Goal: Information Seeking & Learning: Learn about a topic

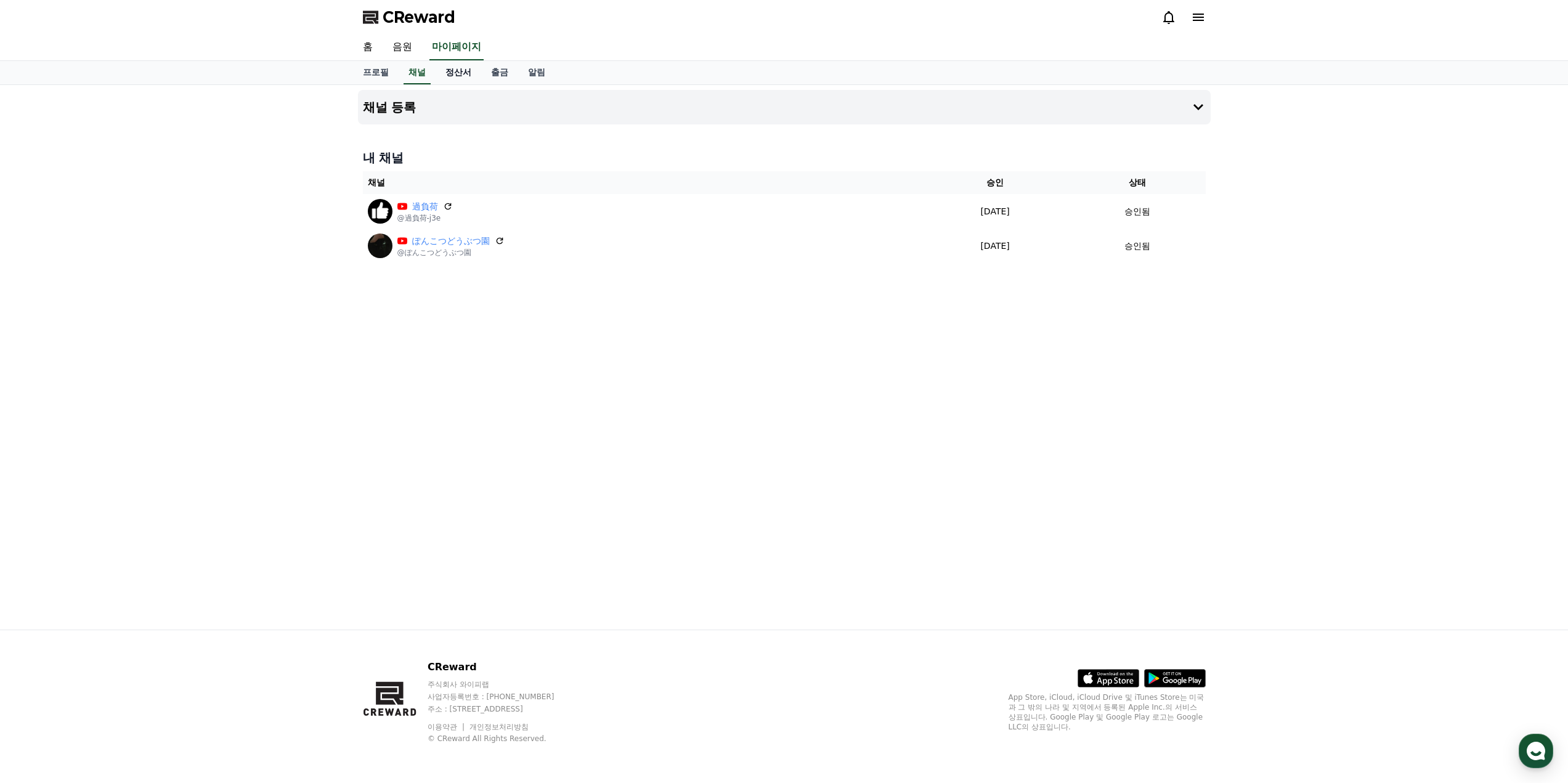
click at [467, 70] on link "정산서" at bounding box center [458, 73] width 46 height 23
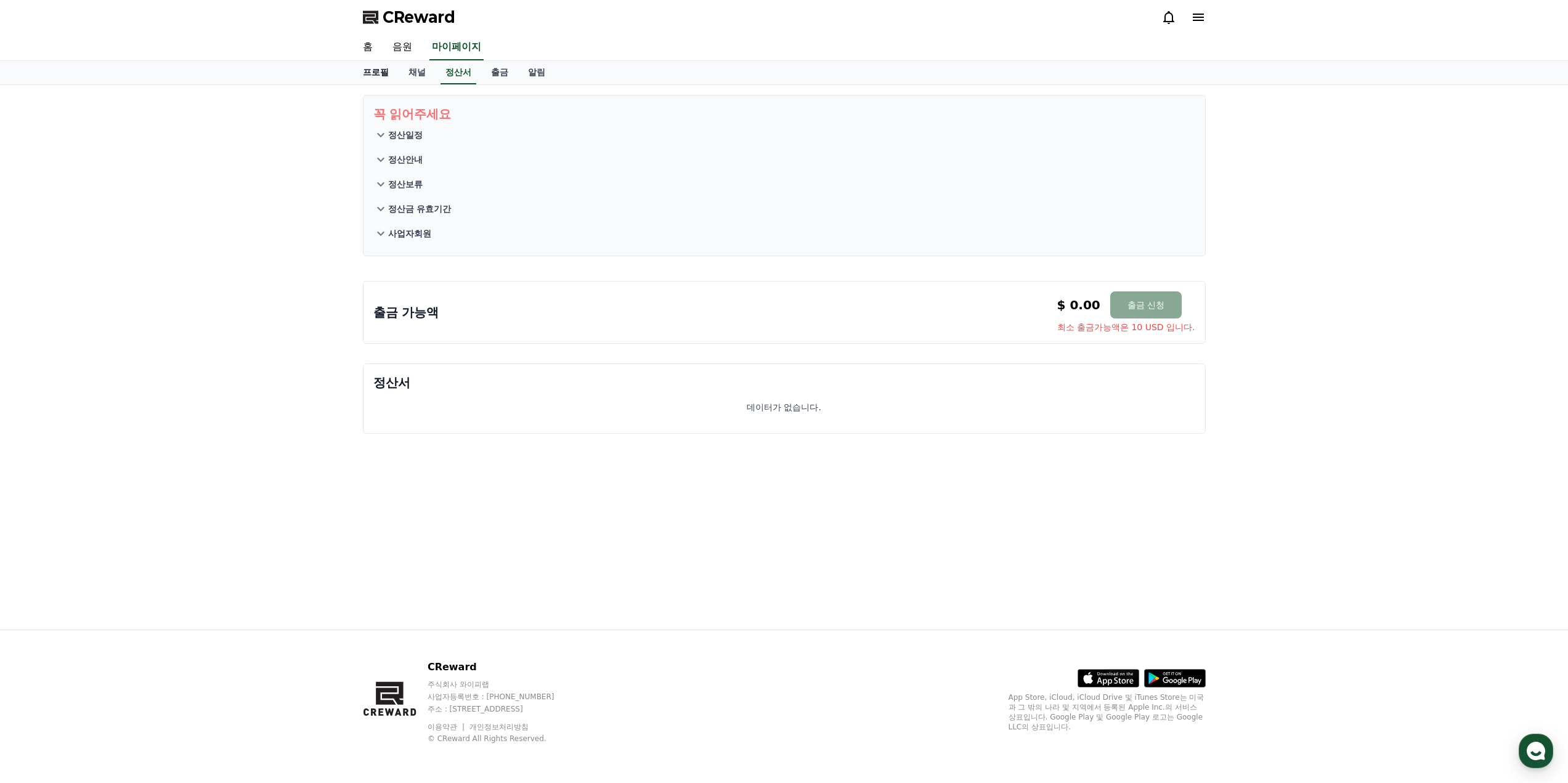
click at [384, 70] on link "프로필" at bounding box center [375, 73] width 46 height 23
select select "**********"
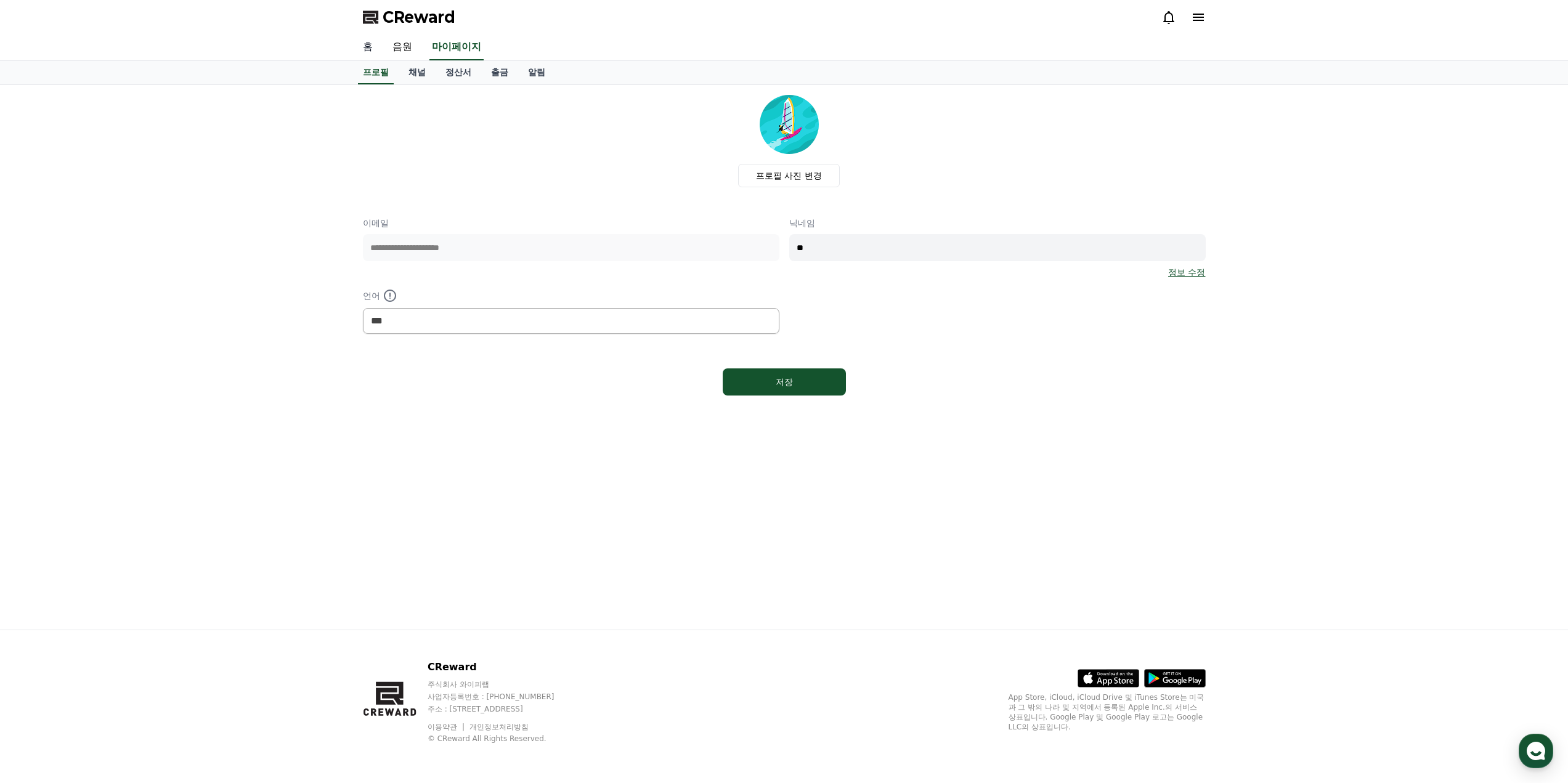
click at [374, 52] on link "홈" at bounding box center [368, 48] width 30 height 26
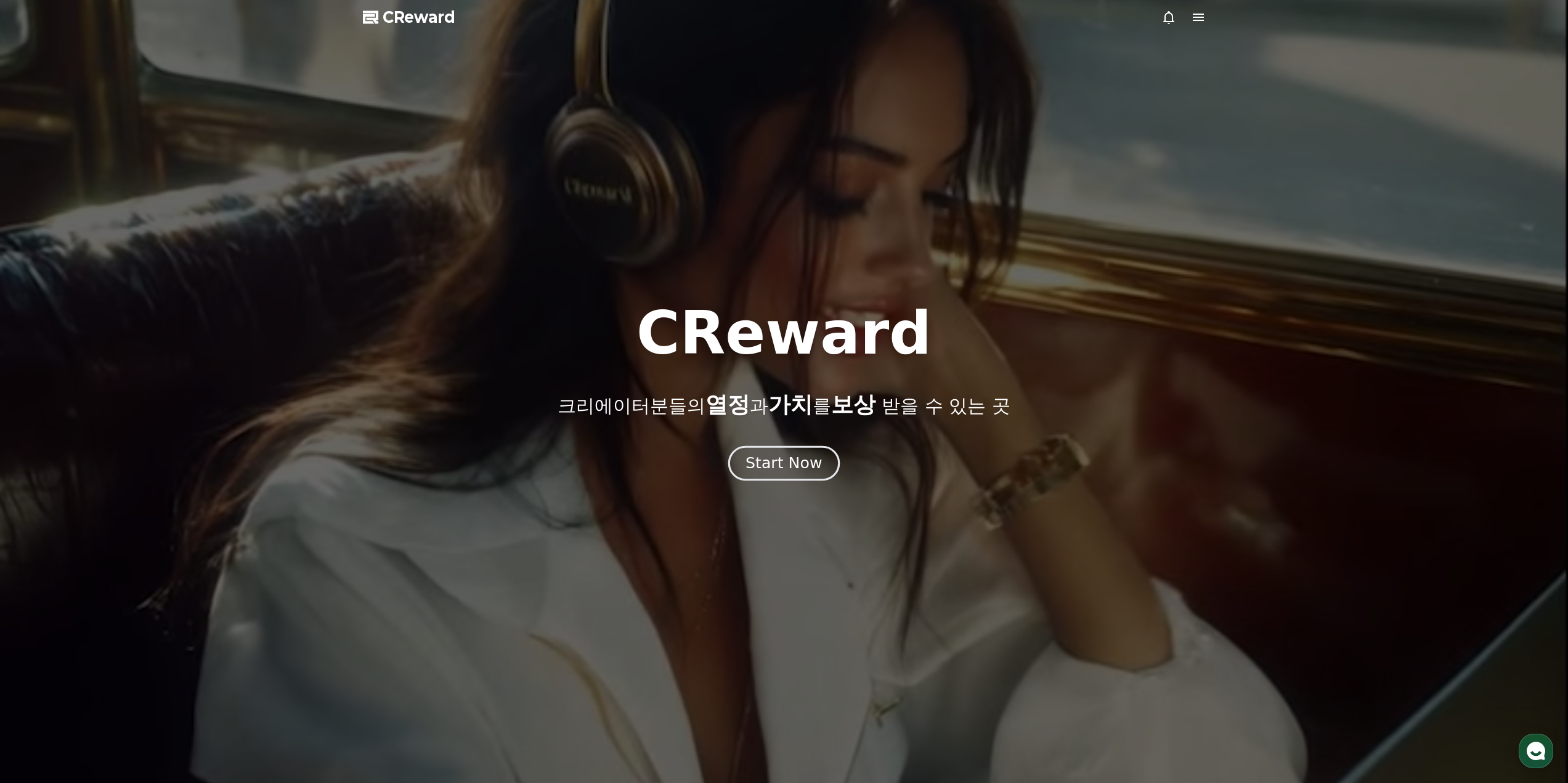
click at [799, 463] on div "Start Now" at bounding box center [783, 463] width 76 height 21
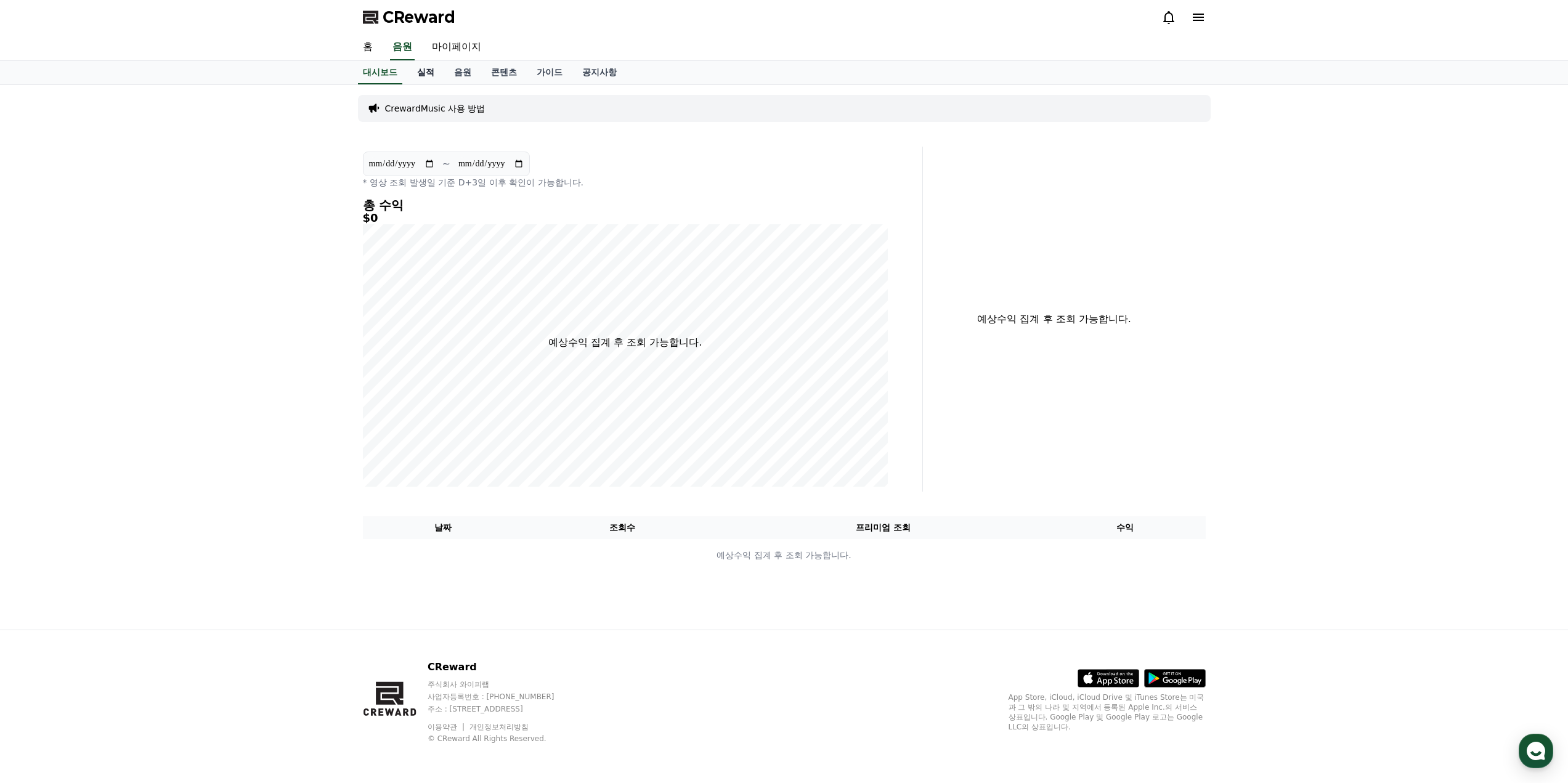
click at [422, 80] on link "실적" at bounding box center [426, 73] width 37 height 23
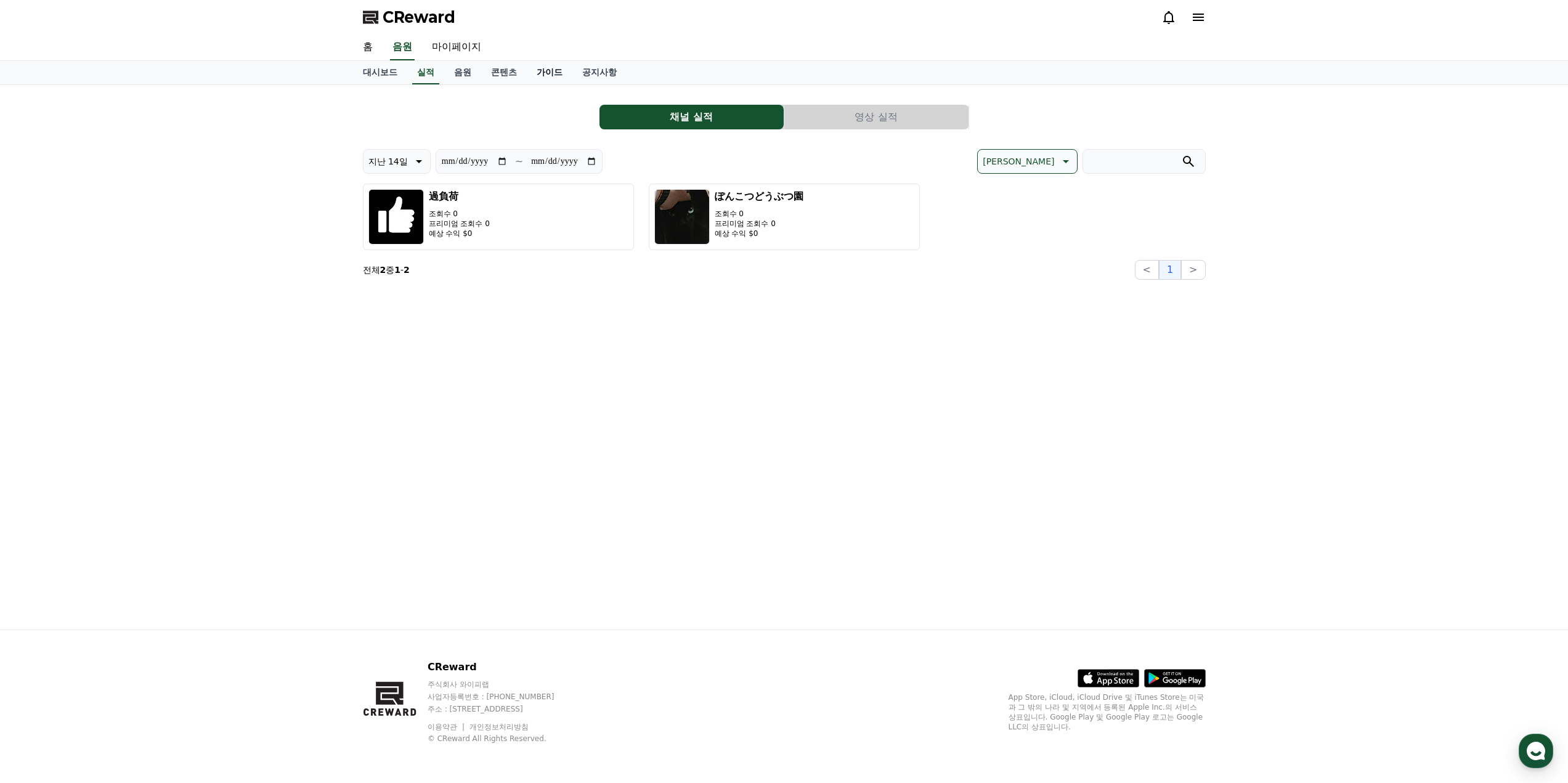
click at [545, 71] on link "가이드" at bounding box center [550, 73] width 46 height 23
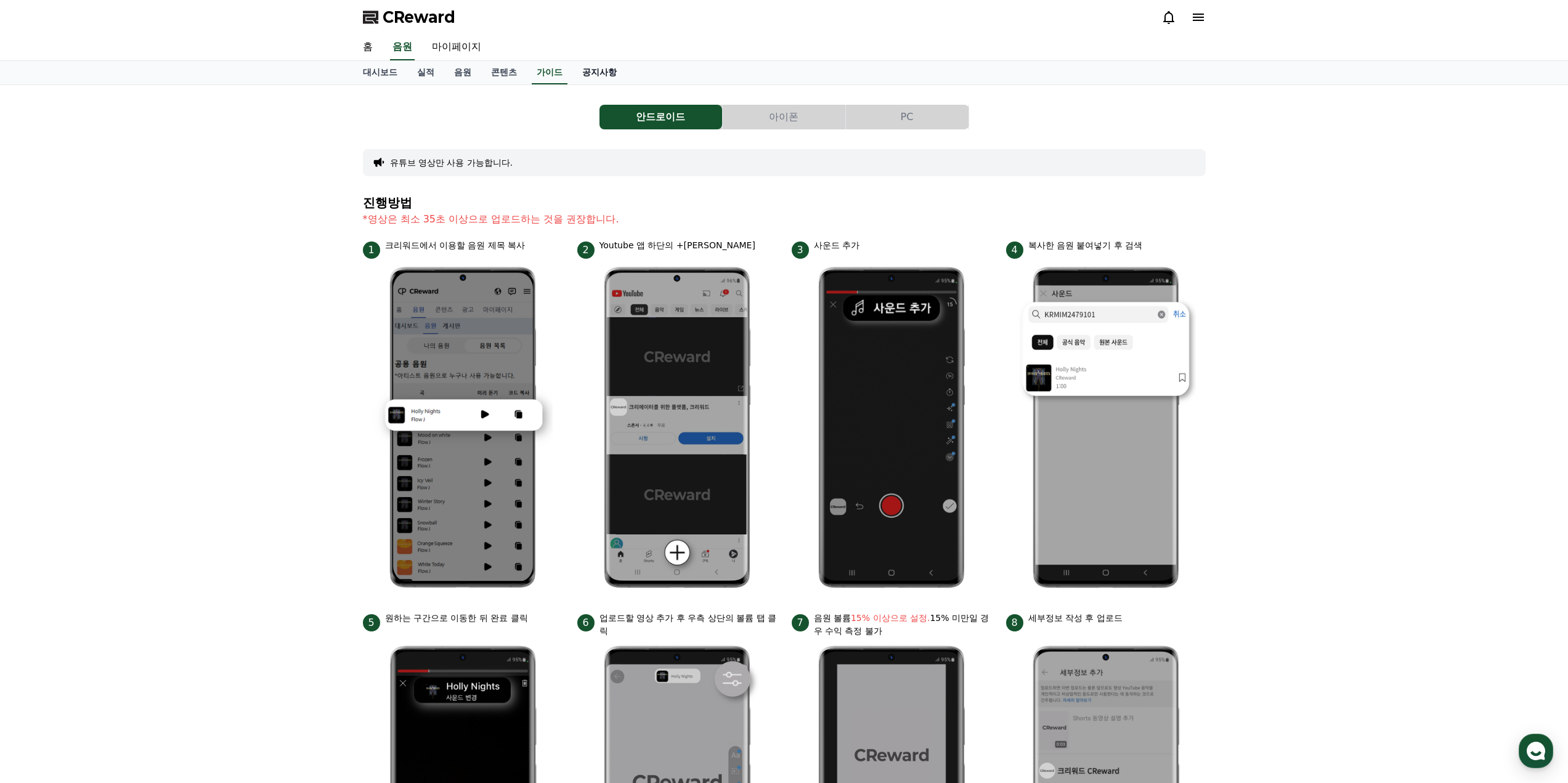
click at [596, 68] on link "공지사항" at bounding box center [599, 73] width 54 height 23
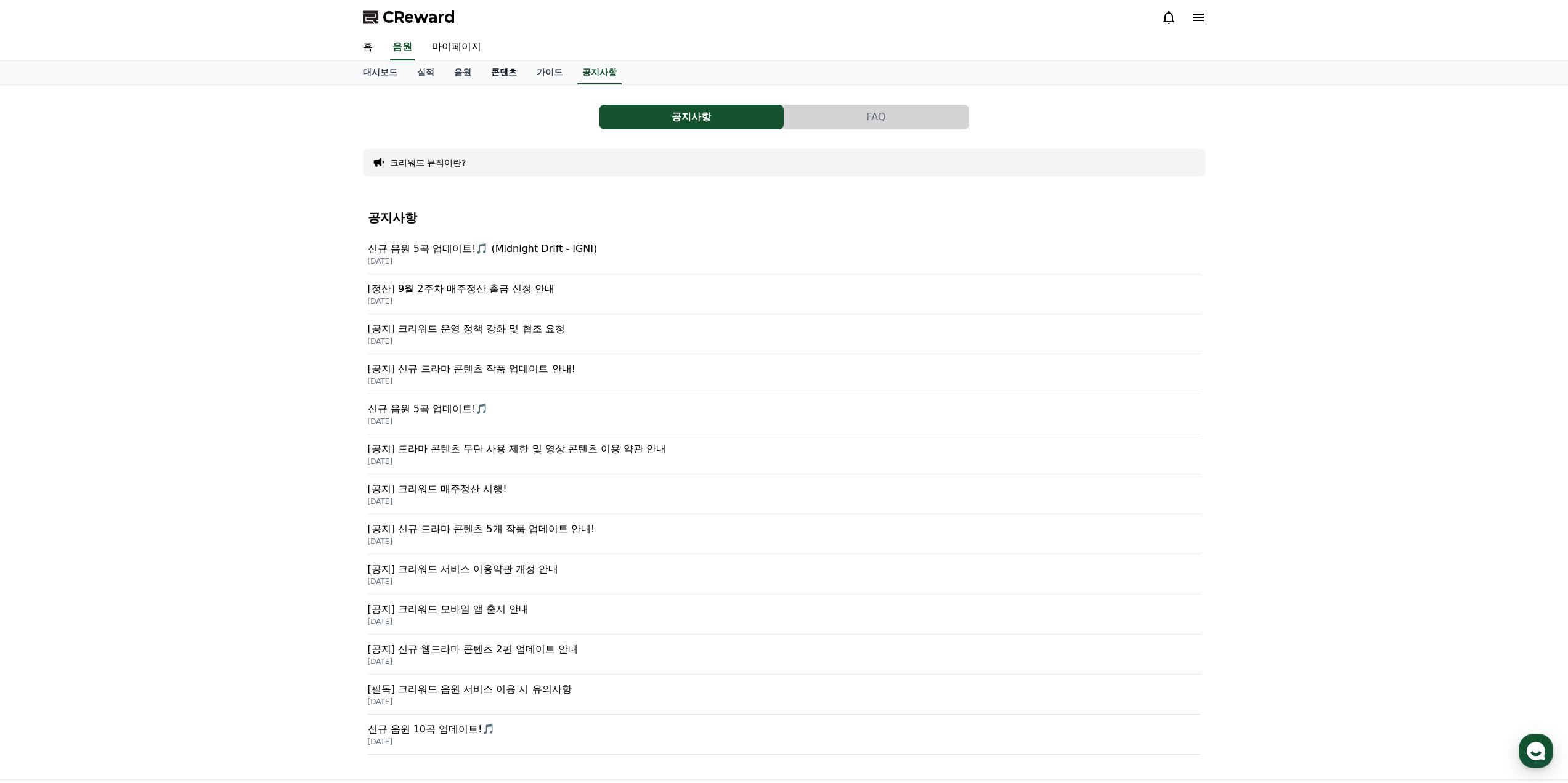
click at [503, 72] on link "콘텐츠" at bounding box center [504, 73] width 46 height 23
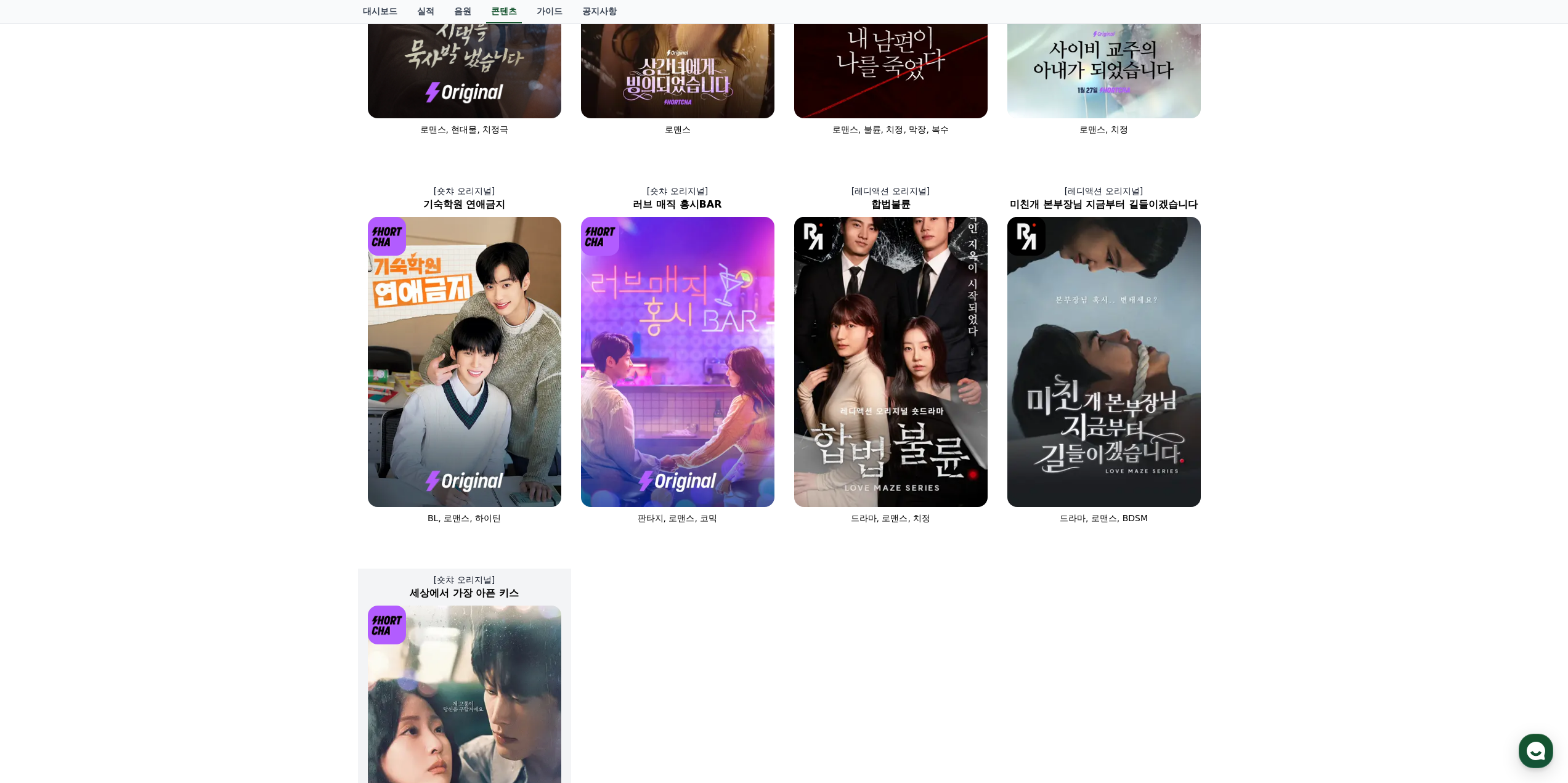
scroll to position [308, 0]
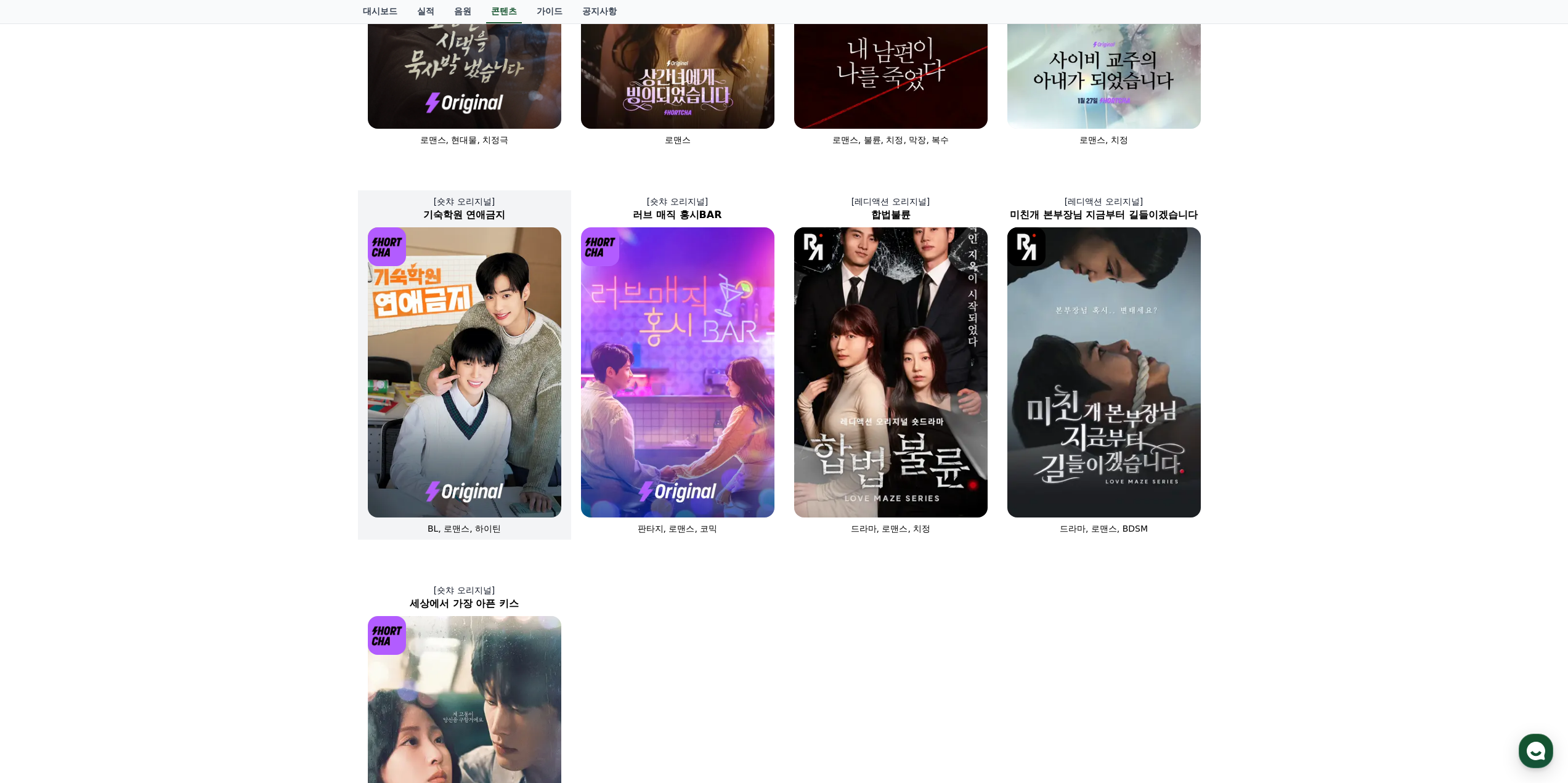
click at [502, 215] on h2 "기숙학원 연애금지" at bounding box center [464, 215] width 213 height 15
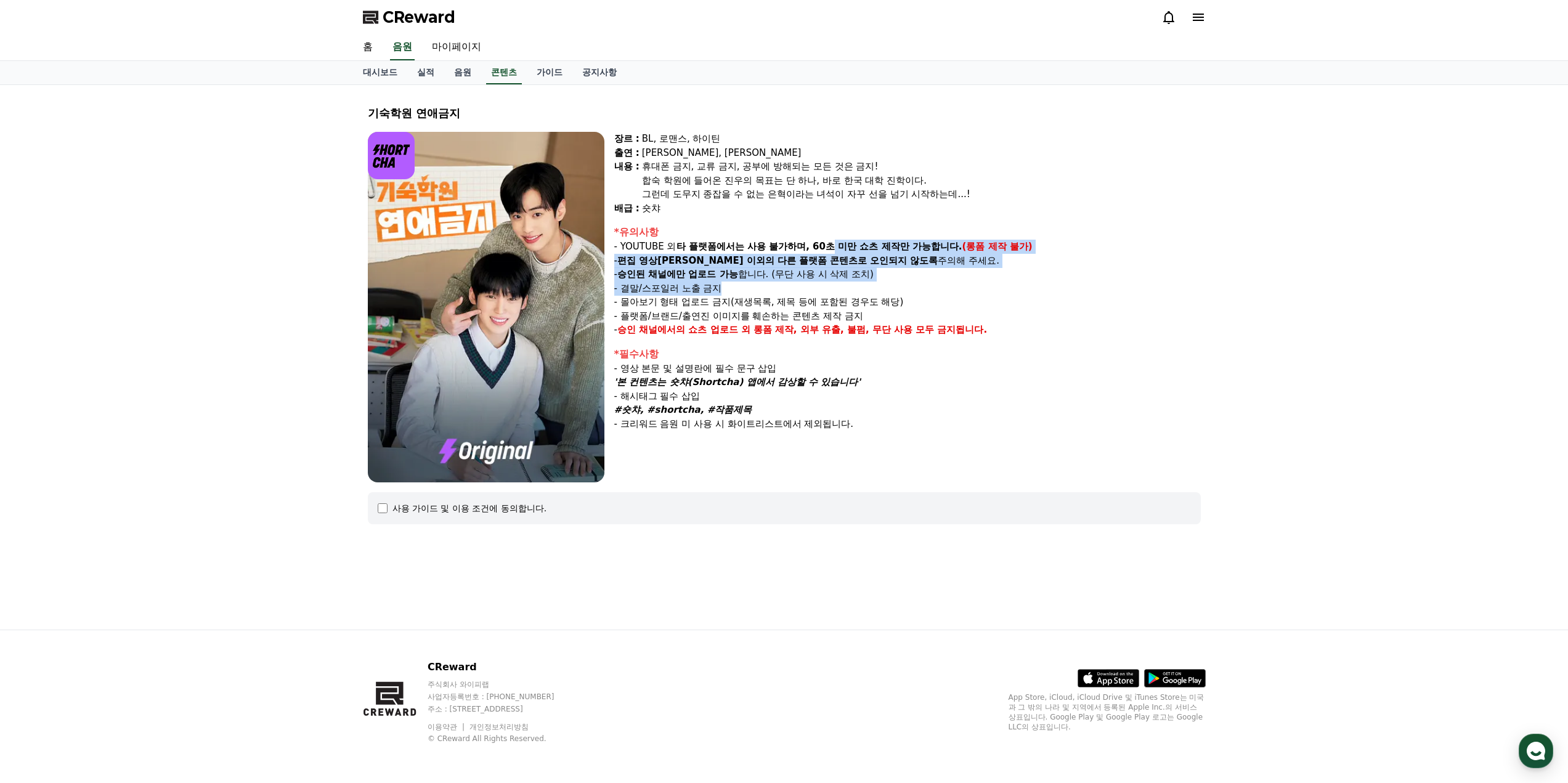
drag, startPoint x: 890, startPoint y: 266, endPoint x: 979, endPoint y: 285, distance: 91.0
click at [979, 285] on div "*유의사항 - YOUTUBE 외 타 플랫폼에서는 사용 불가하며, 60초 미만 쇼츠 제작만 가능합니다. (롱폼 제작 불가) - 편집 영상이 숏챠…" at bounding box center [907, 281] width 587 height 112
click at [979, 285] on p "- 결말/스포일러 노출 금지" at bounding box center [907, 289] width 587 height 14
